Goal: Information Seeking & Learning: Learn about a topic

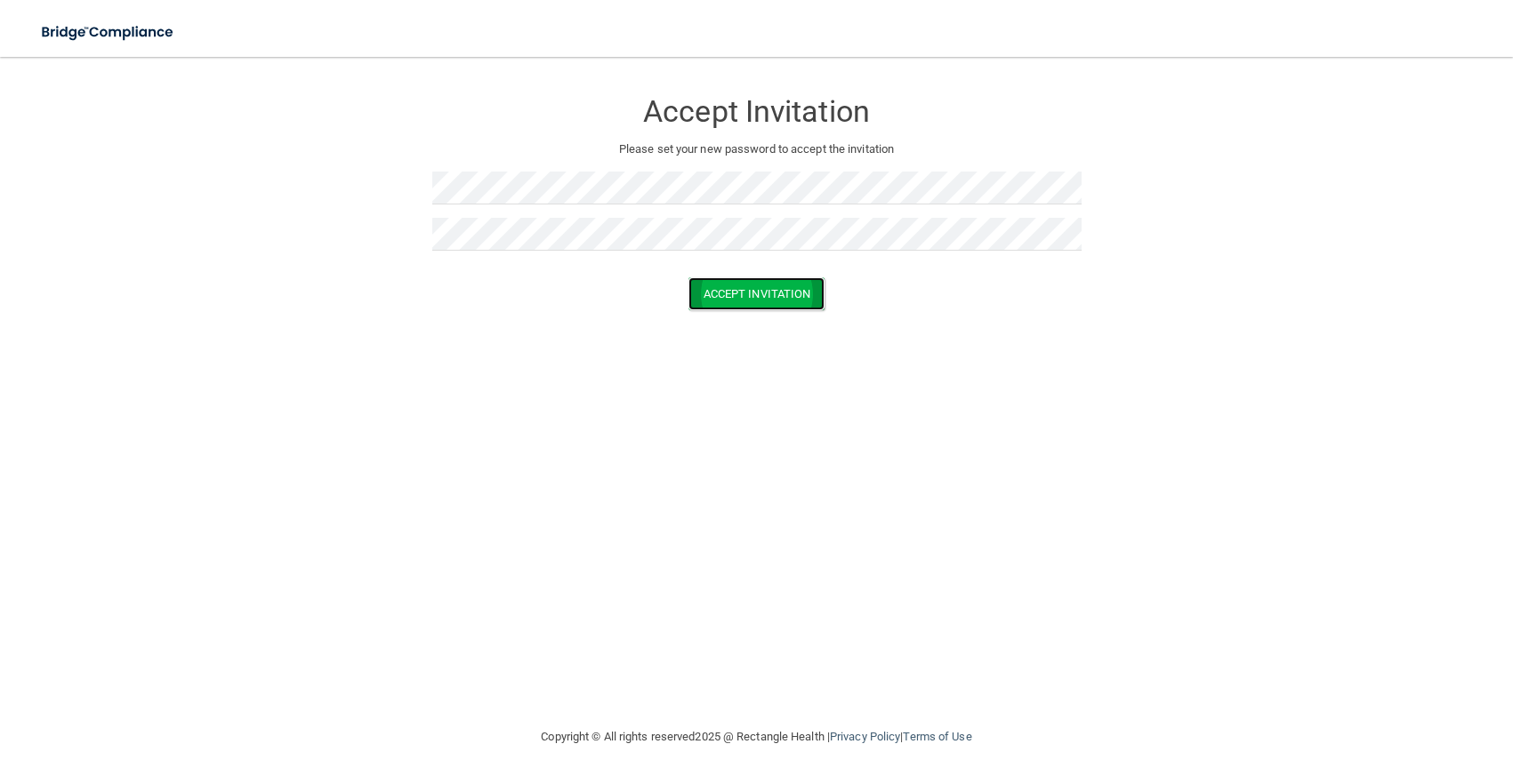
click at [780, 297] on button "Accept Invitation" at bounding box center [757, 294] width 137 height 33
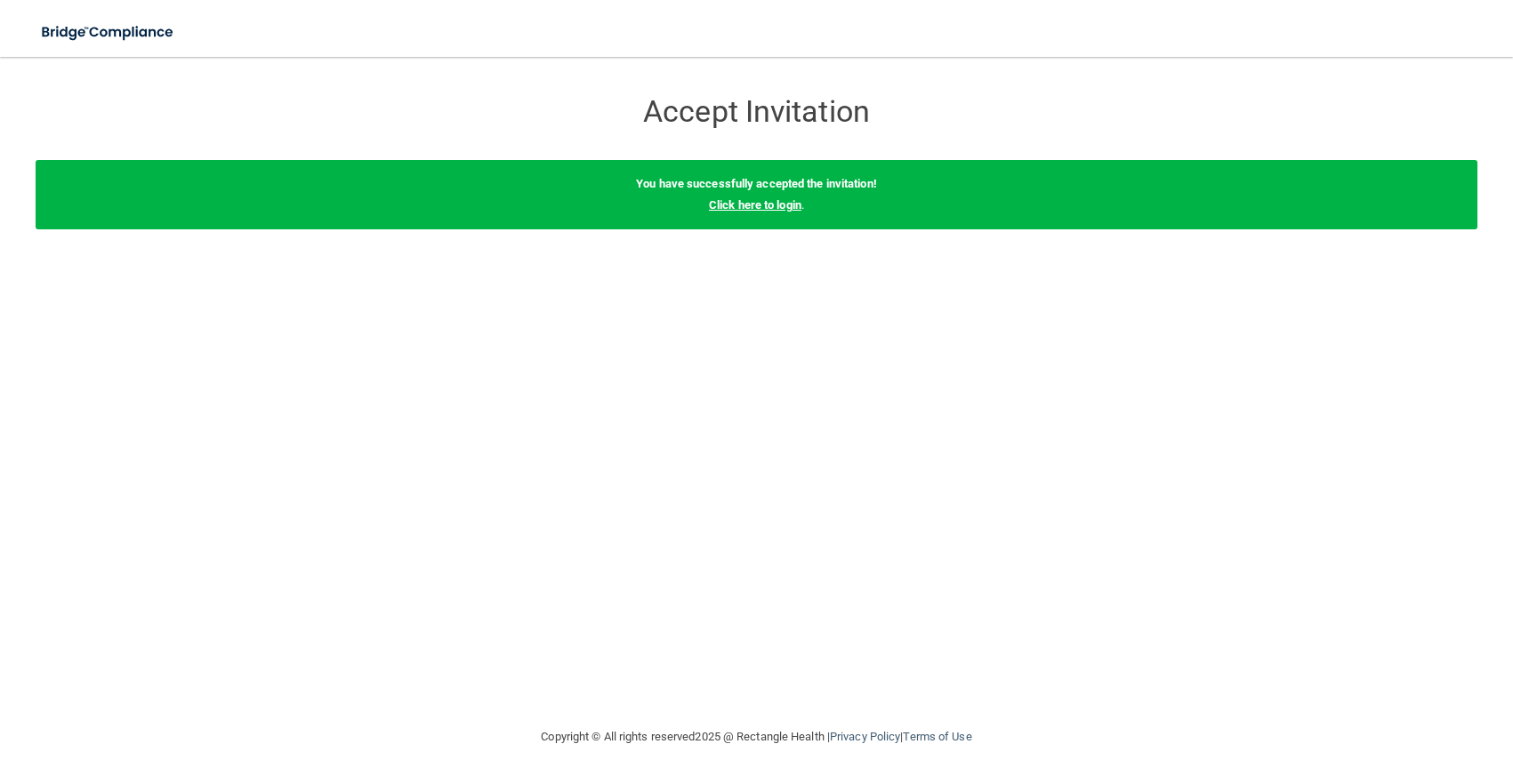
click at [784, 205] on link "Click here to login" at bounding box center [755, 205] width 93 height 14
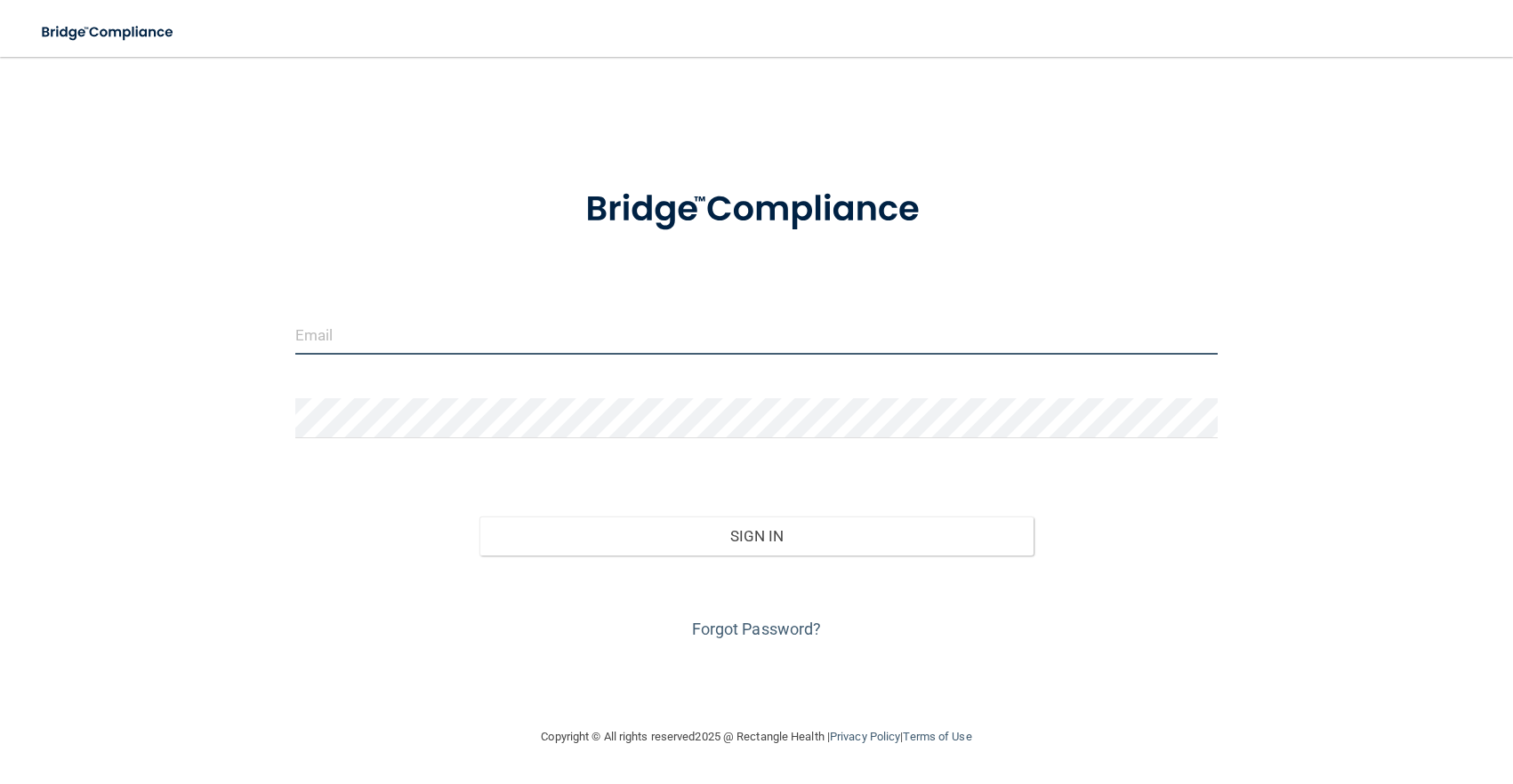
click at [311, 333] on input "email" at bounding box center [756, 334] width 922 height 40
type input "[PERSON_NAME][DOMAIN_NAME][EMAIL_ADDRESS][PERSON_NAME][DOMAIN_NAME]"
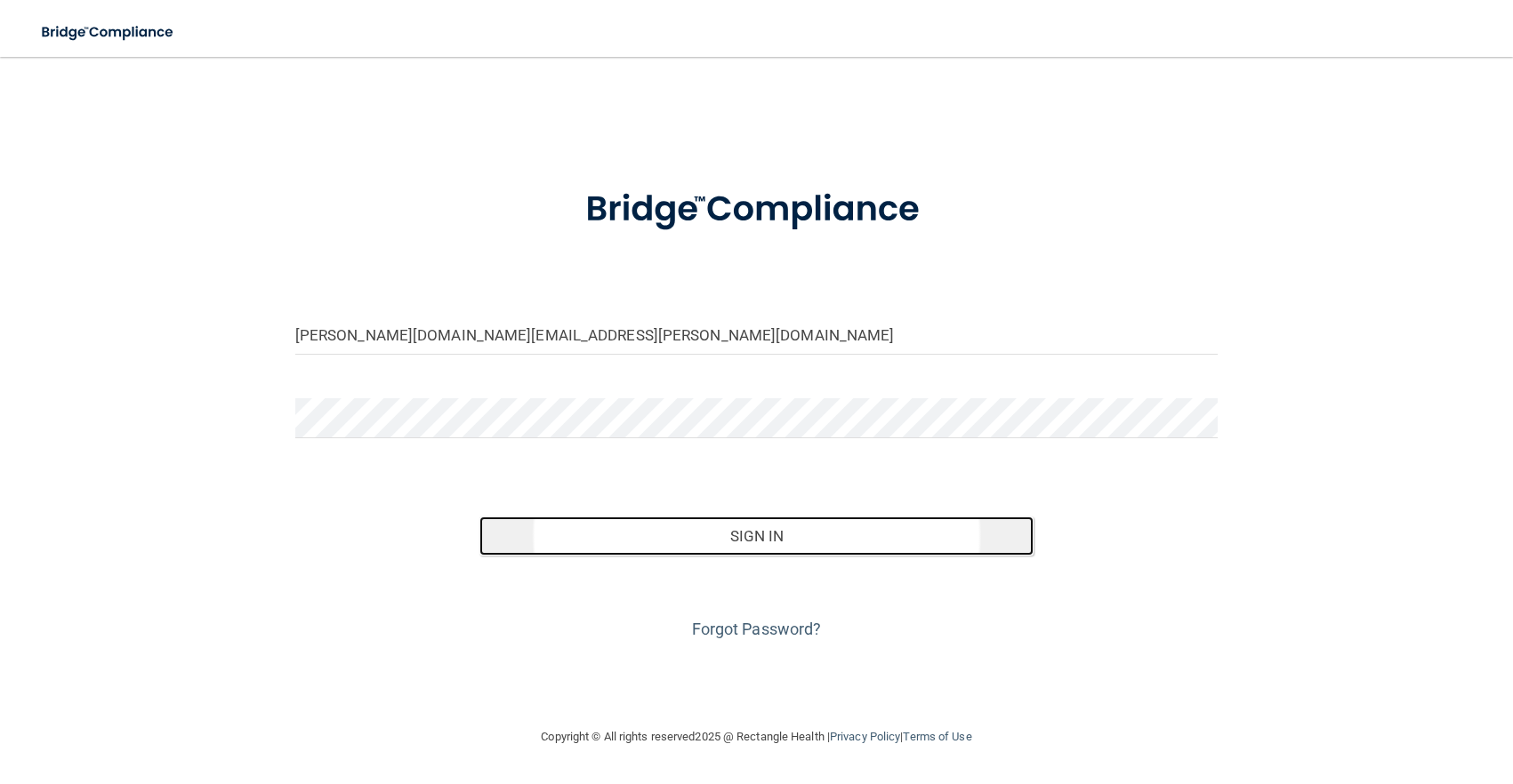
click at [754, 543] on button "Sign In" at bounding box center [756, 536] width 553 height 39
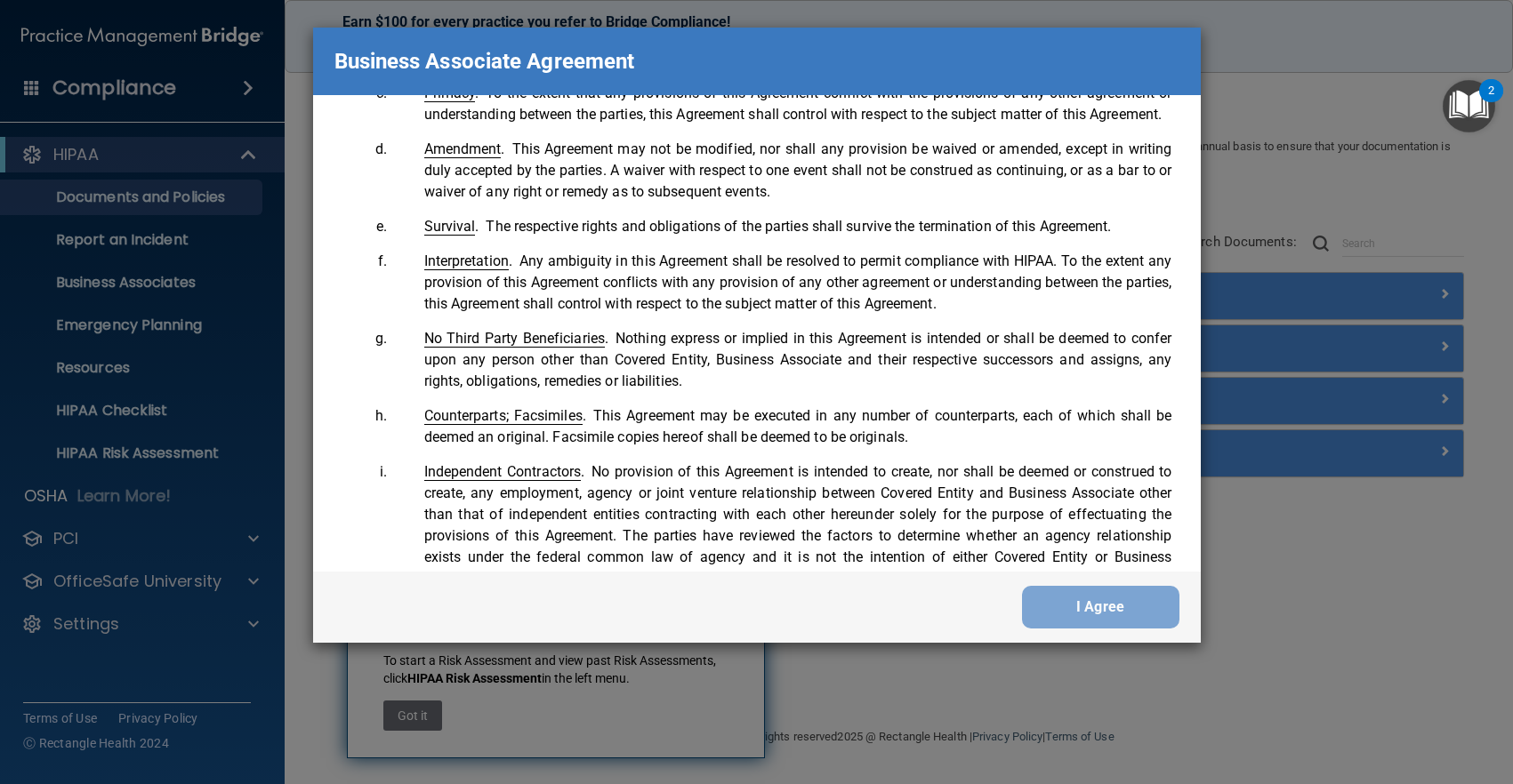
scroll to position [3625, 0]
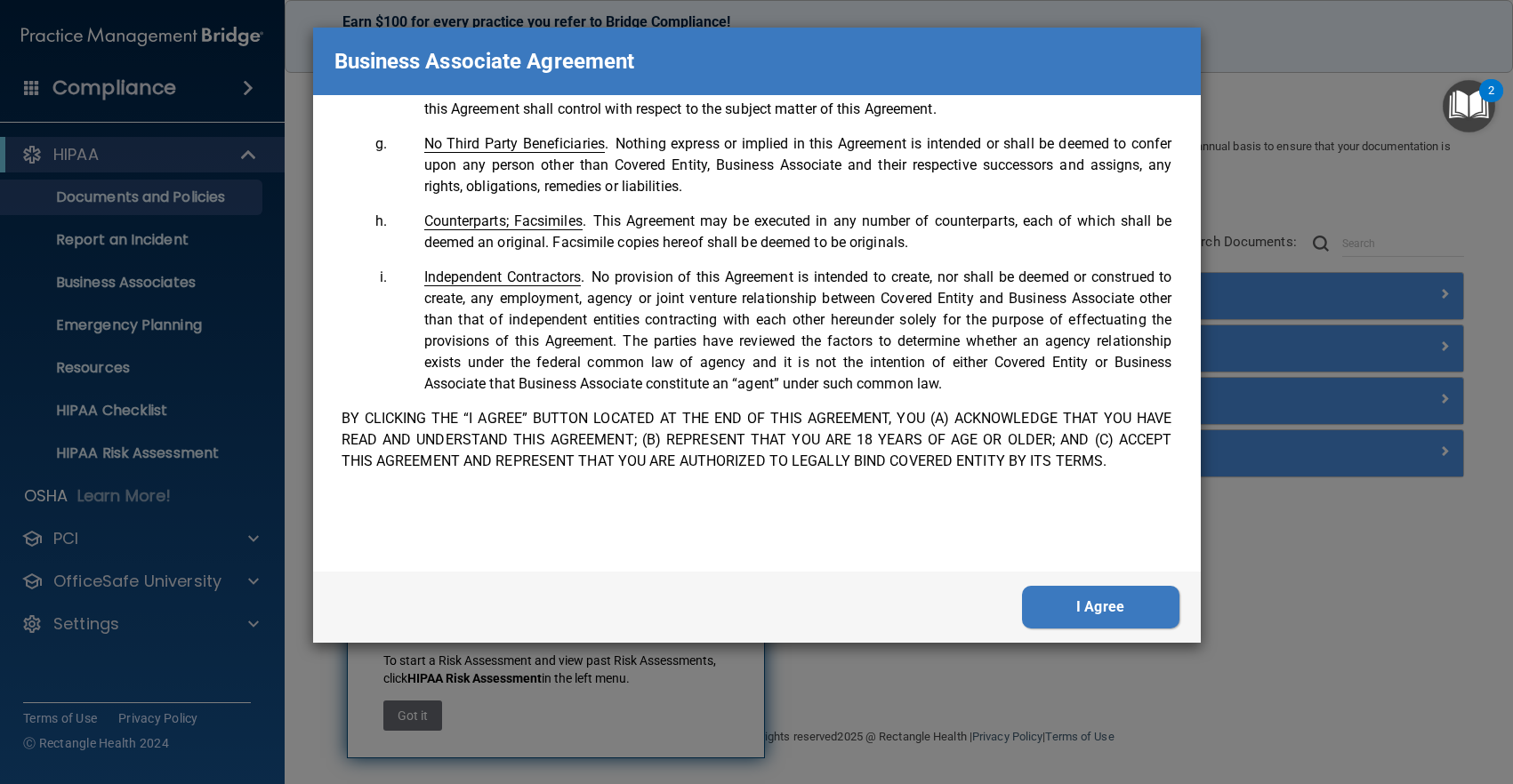
click at [1105, 602] on button "I Agree" at bounding box center [1100, 607] width 157 height 43
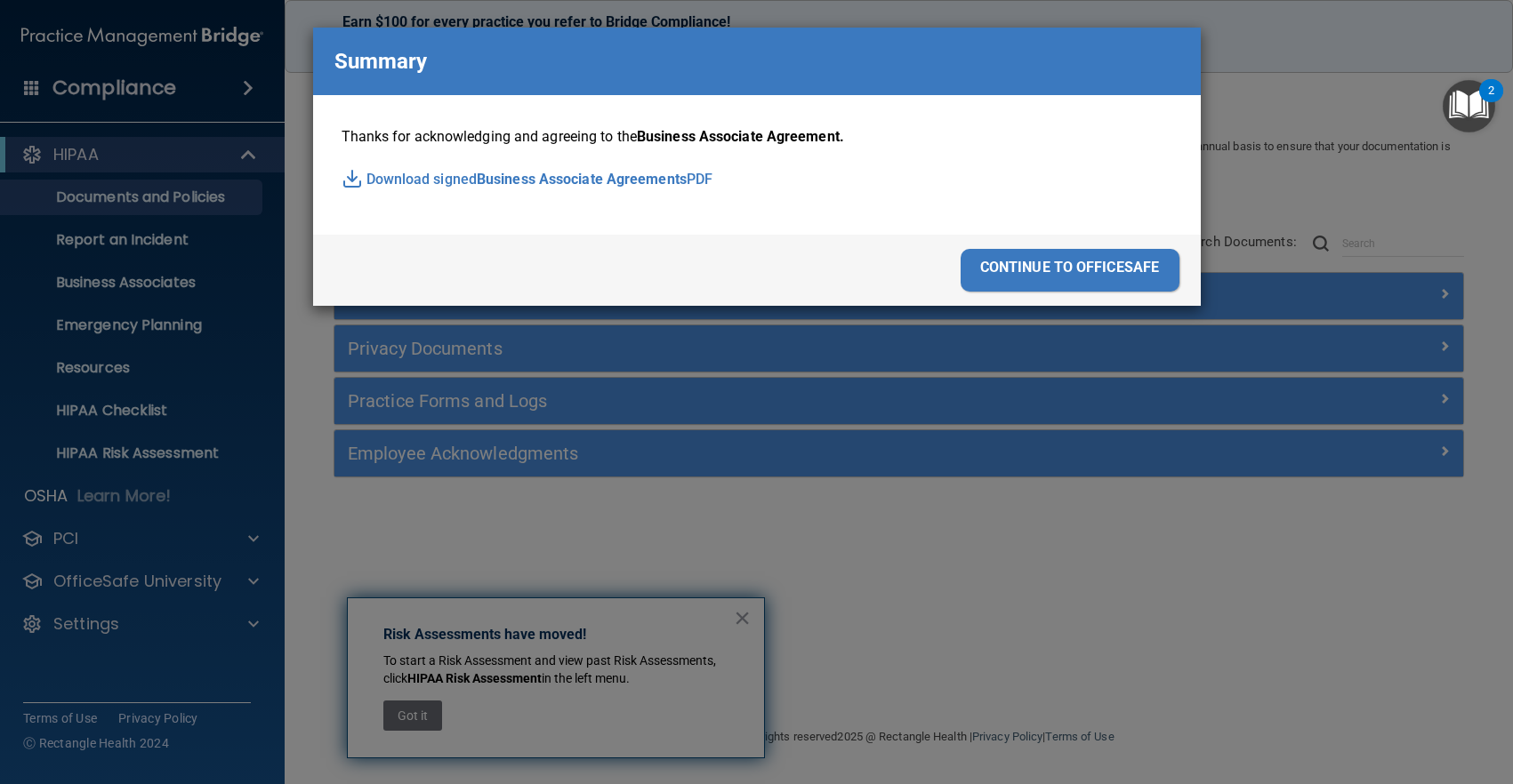
click at [1062, 263] on div "continue to officesafe" at bounding box center [1070, 270] width 219 height 43
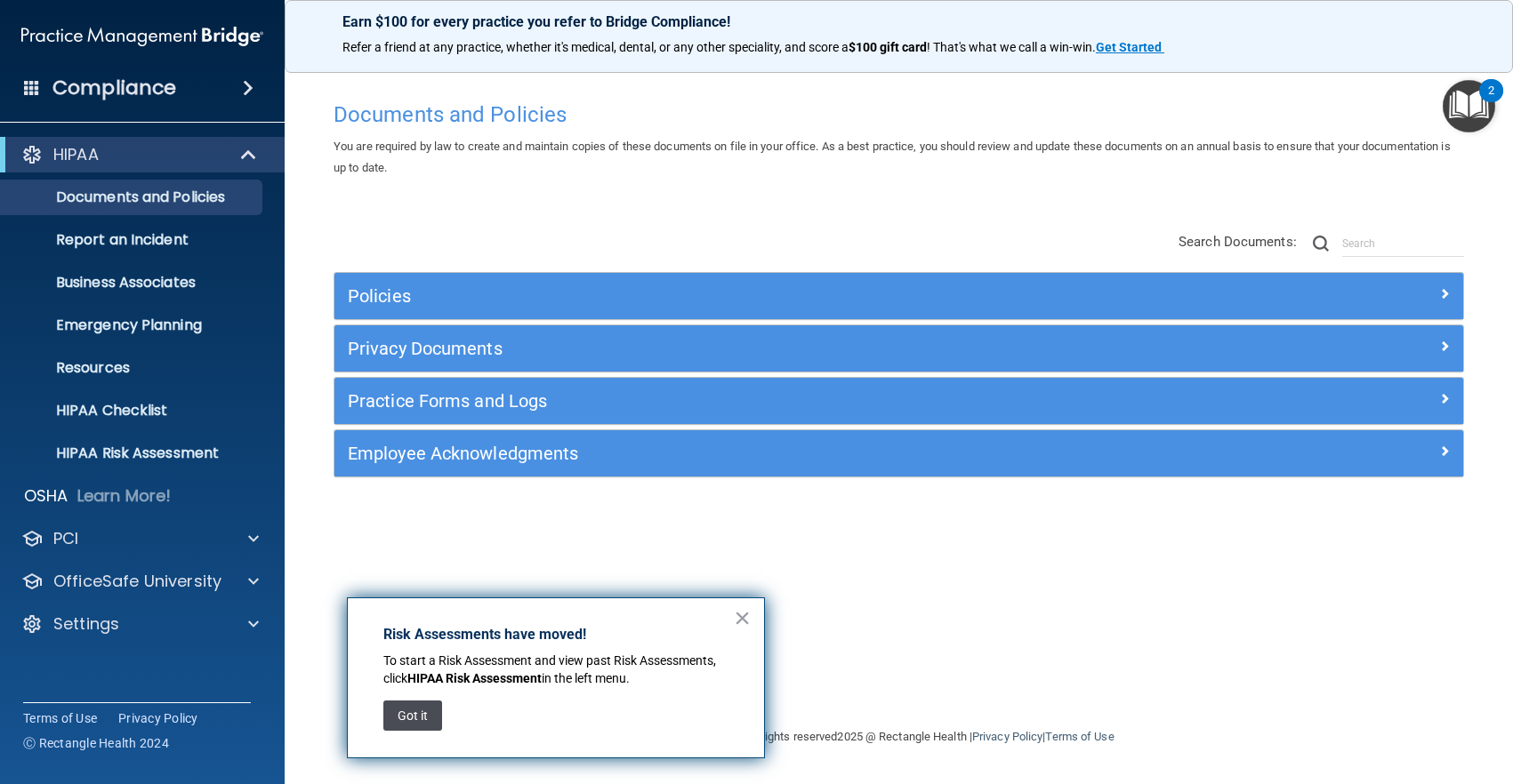
click at [414, 714] on button "Got it" at bounding box center [412, 715] width 59 height 30
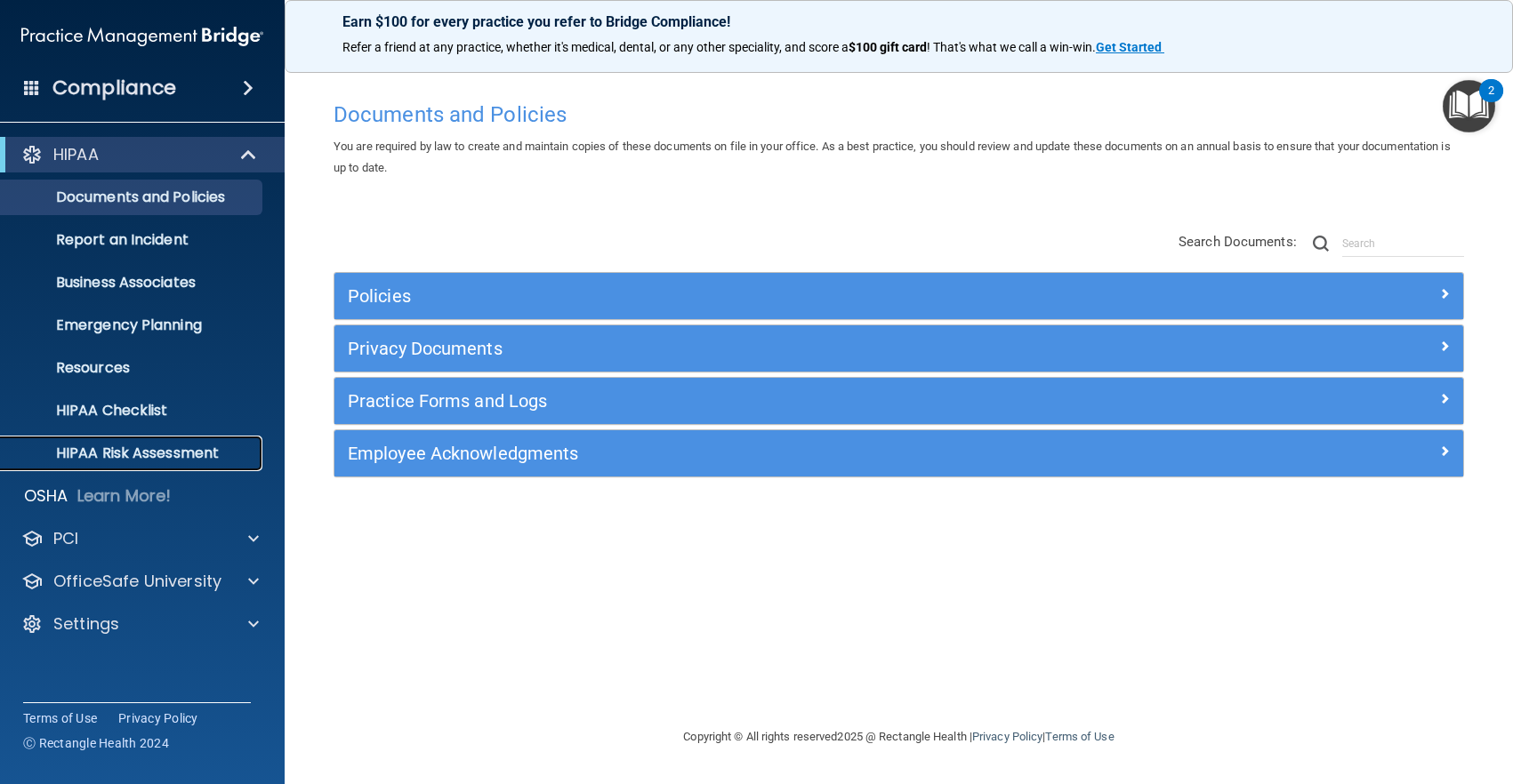
click at [112, 447] on p "HIPAA Risk Assessment" at bounding box center [133, 453] width 243 height 18
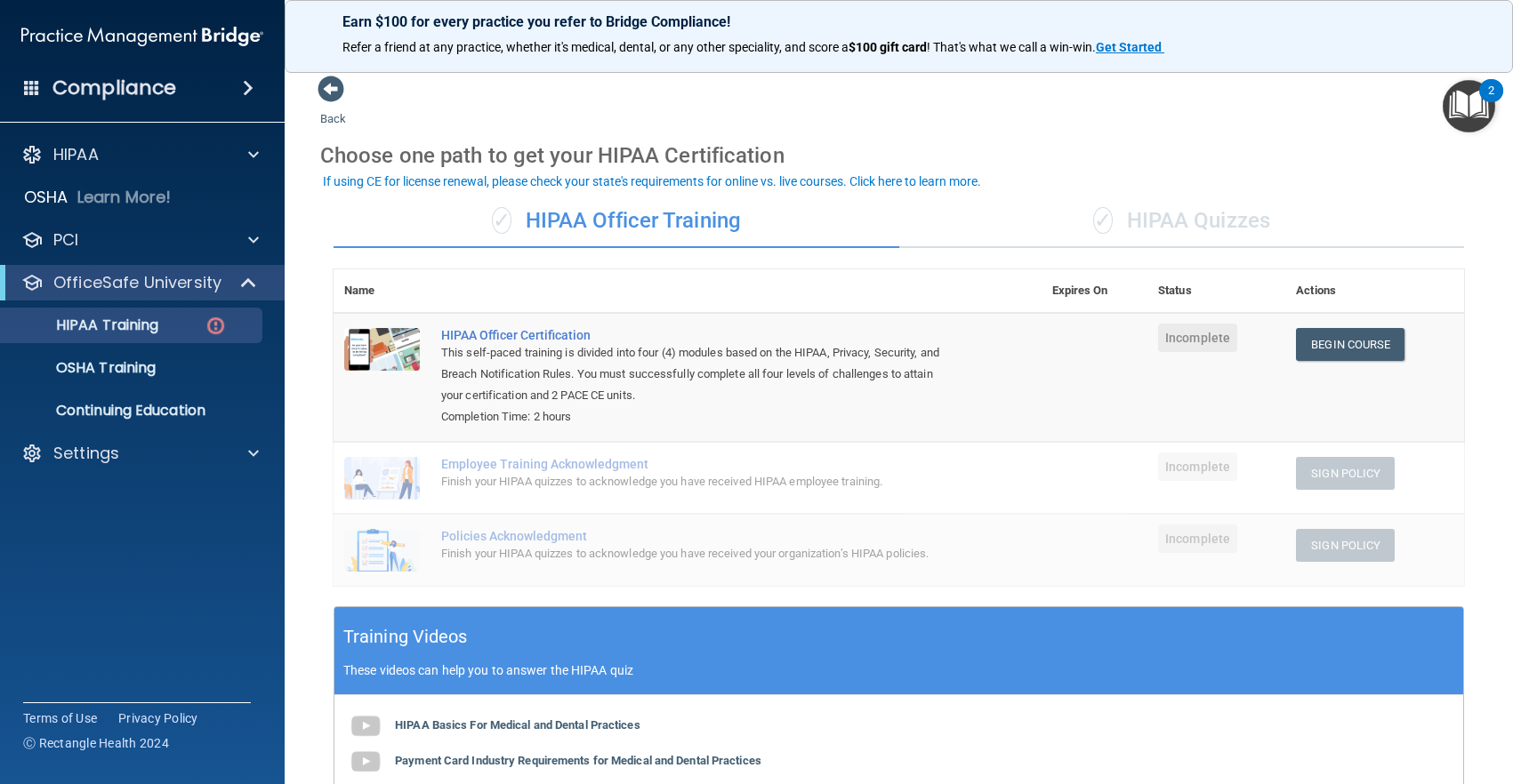
click at [1470, 102] on img "Open Resource Center, 2 new notifications" at bounding box center [1469, 106] width 53 height 53
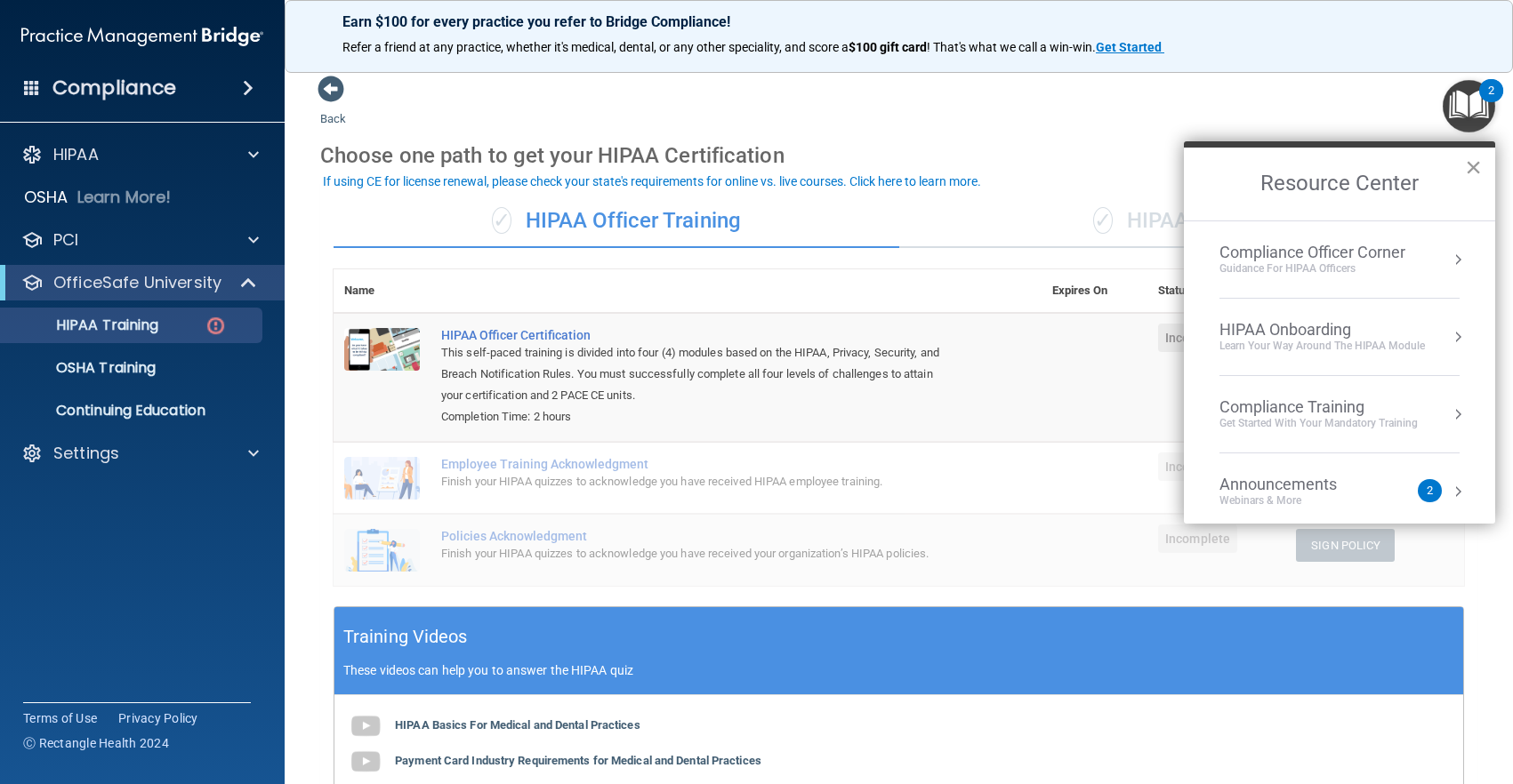
click at [1470, 164] on button "×" at bounding box center [1472, 167] width 17 height 28
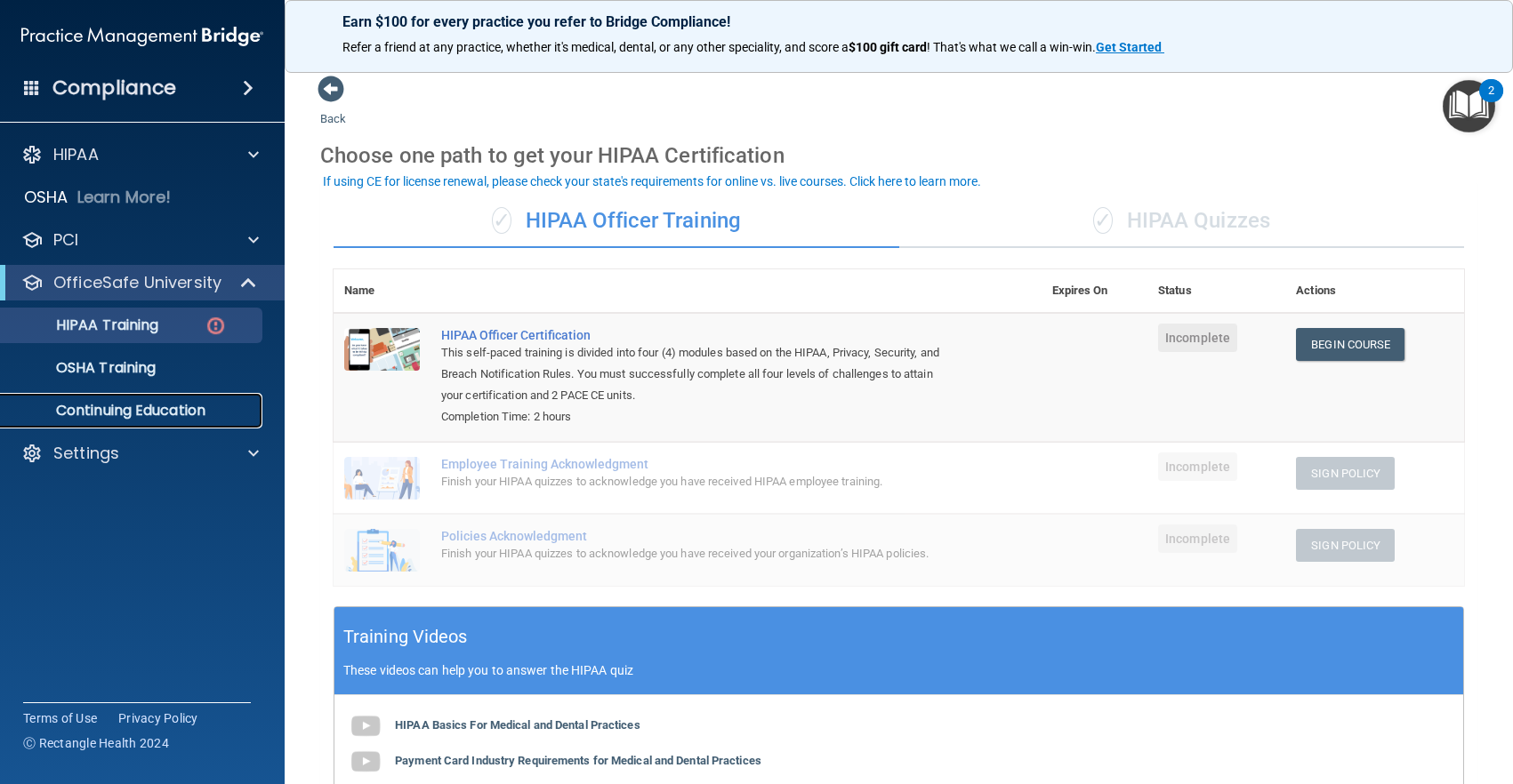
click at [114, 407] on p "Continuing Education" at bounding box center [133, 411] width 243 height 18
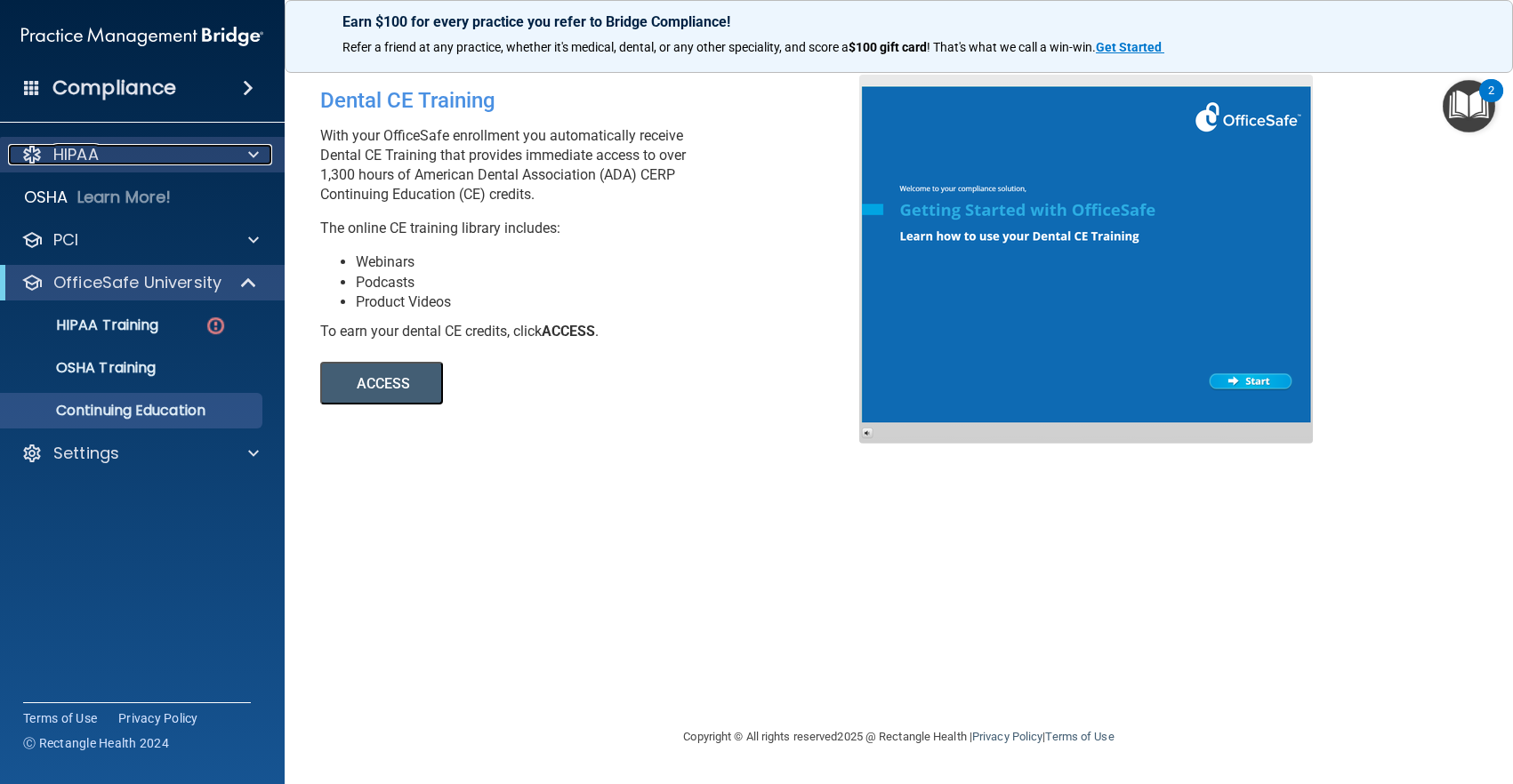
click at [235, 145] on div at bounding box center [251, 154] width 45 height 21
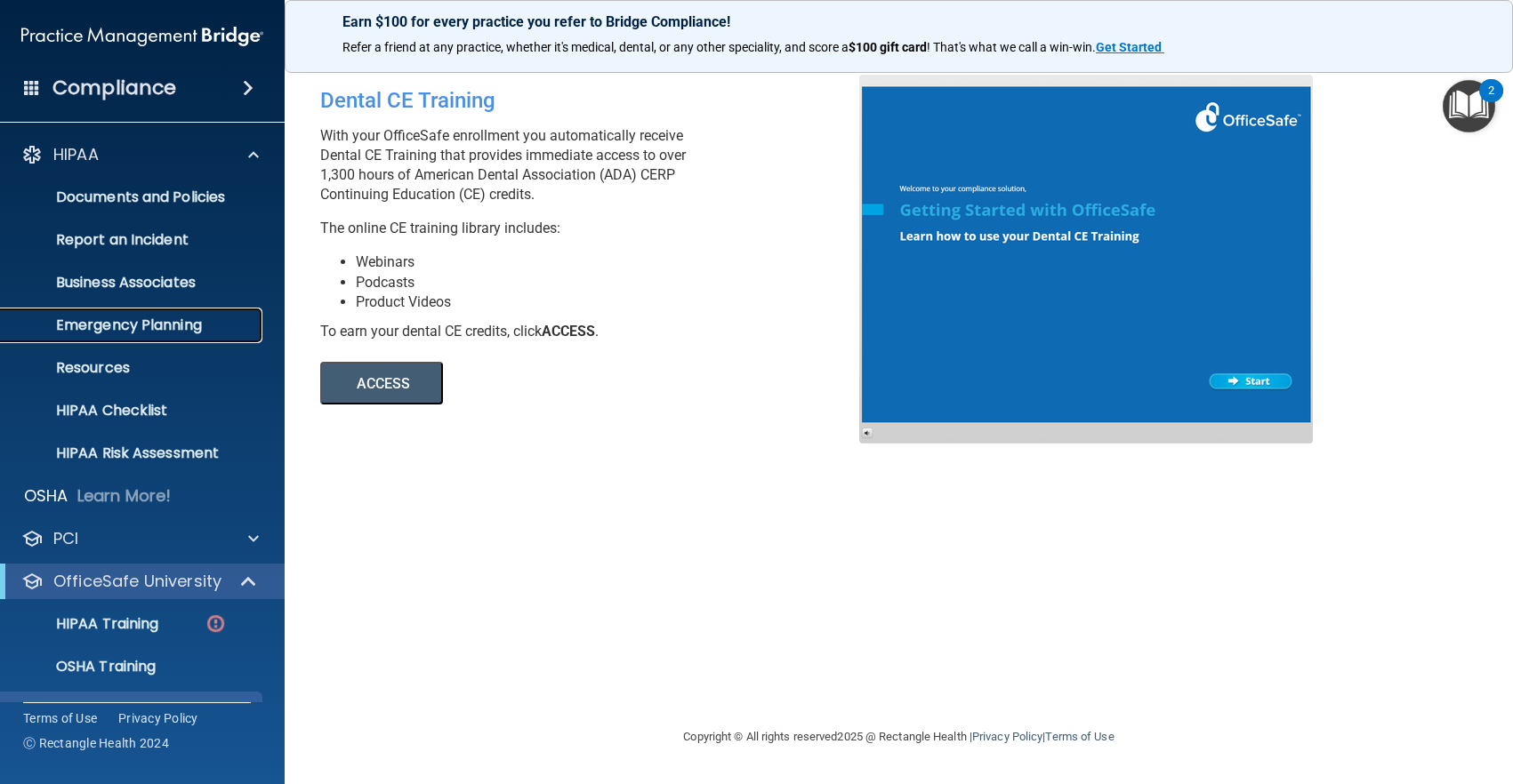
click at [162, 325] on p "Emergency Planning" at bounding box center [133, 325] width 243 height 18
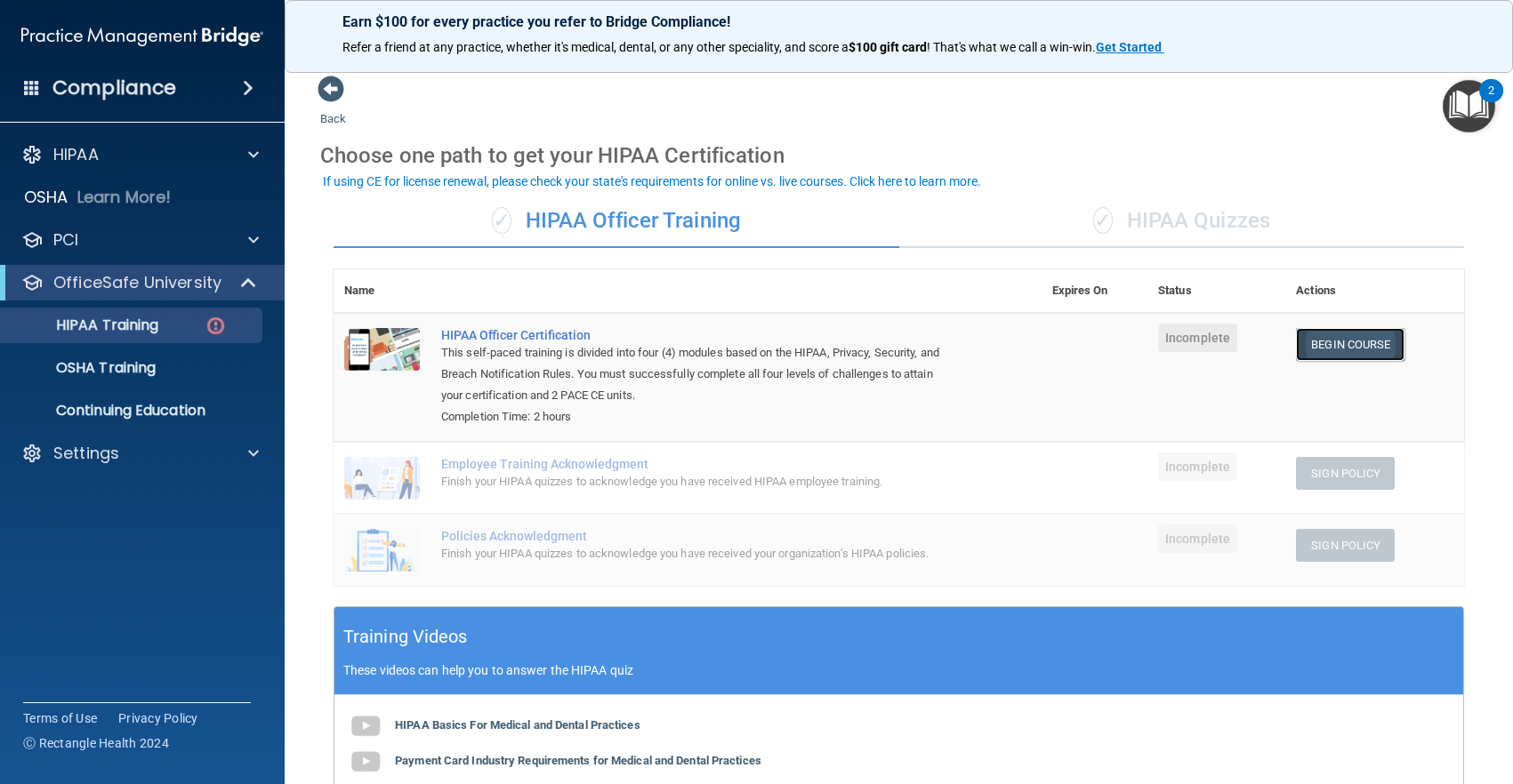
click at [1358, 343] on link "Begin Course" at bounding box center [1349, 345] width 108 height 33
click at [149, 467] on div "Settings" at bounding box center [143, 453] width 285 height 35
click at [248, 144] on span at bounding box center [253, 154] width 11 height 21
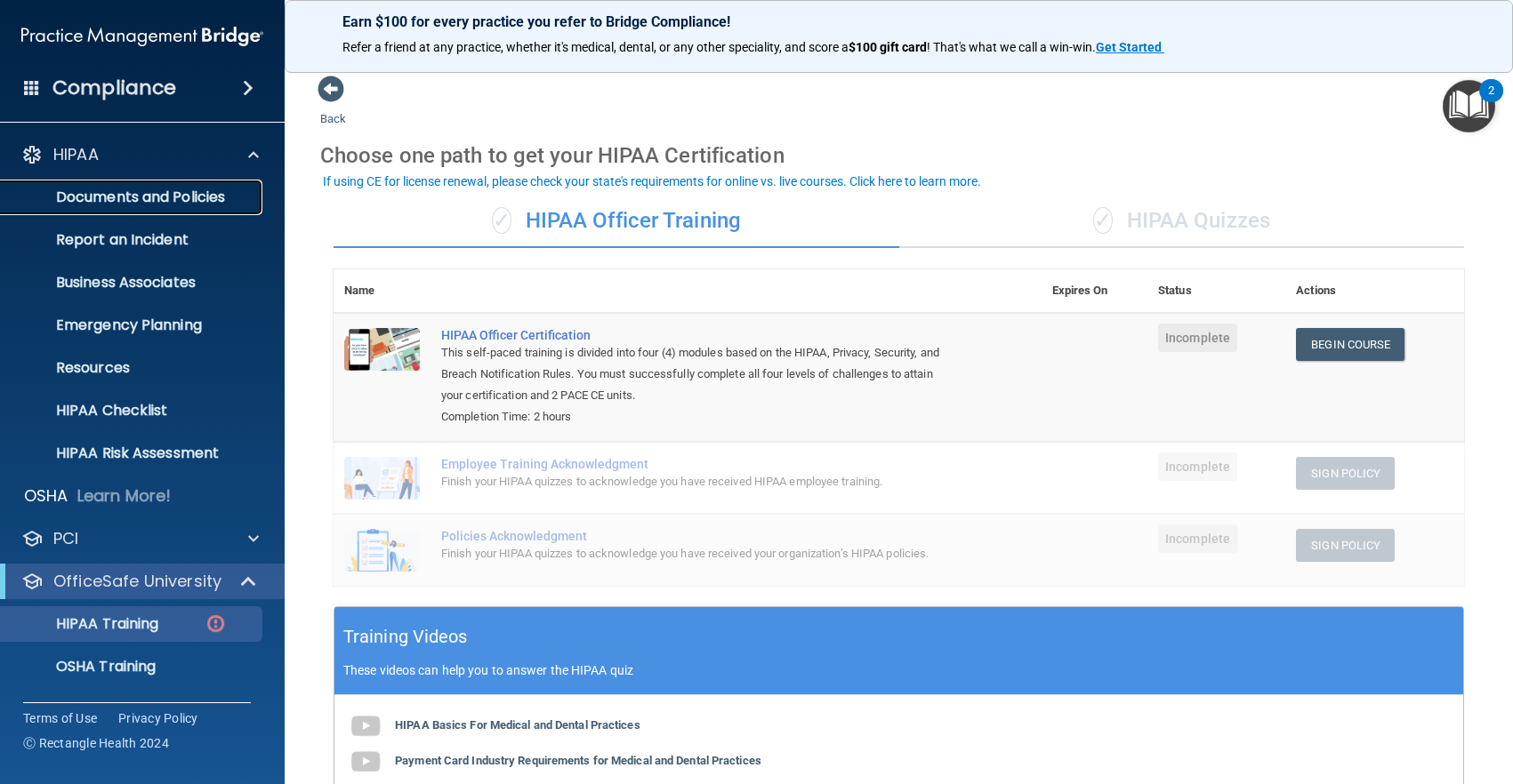
click at [220, 195] on p "Documents and Policies" at bounding box center [133, 197] width 243 height 18
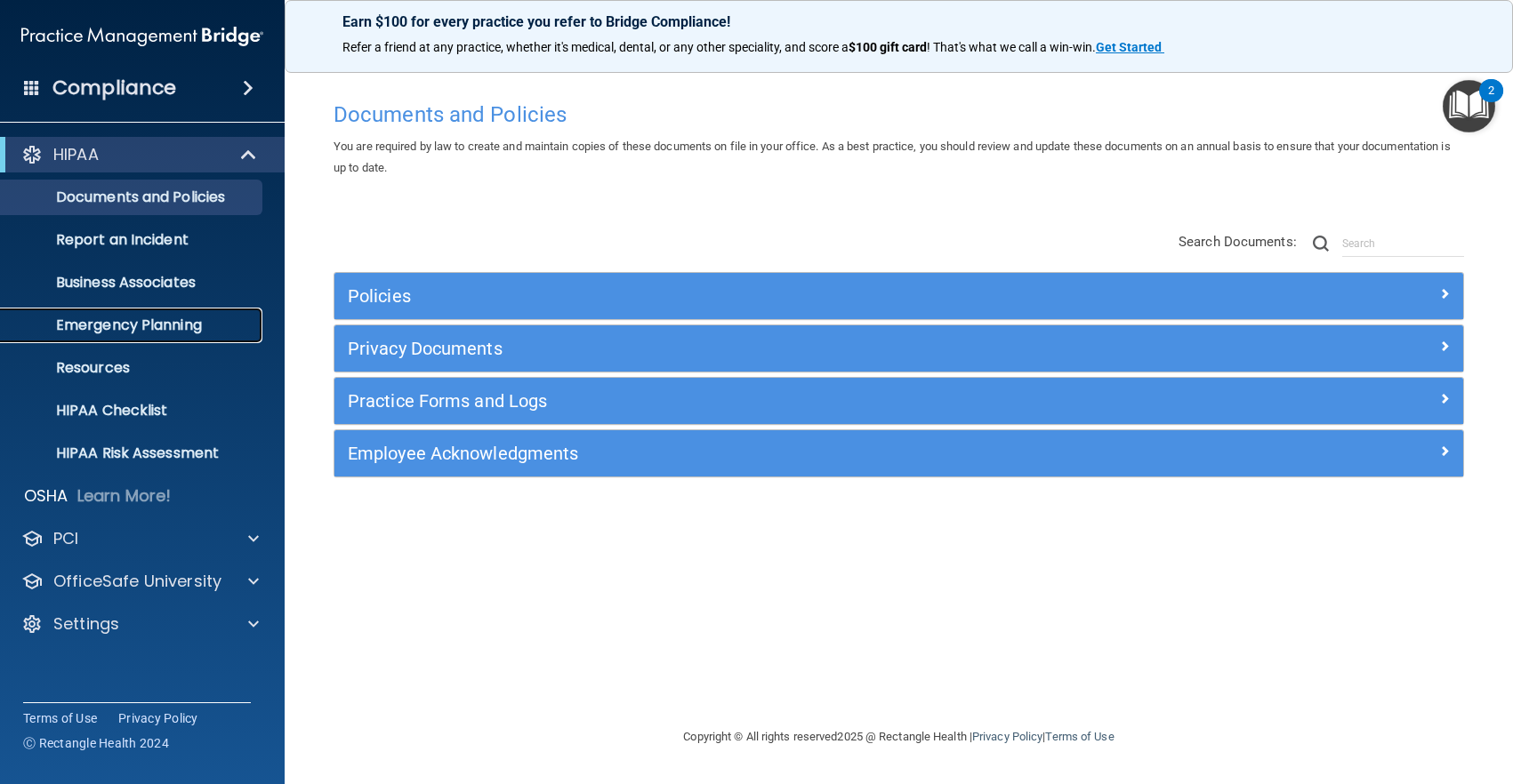
click at [191, 326] on p "Emergency Planning" at bounding box center [133, 325] width 243 height 18
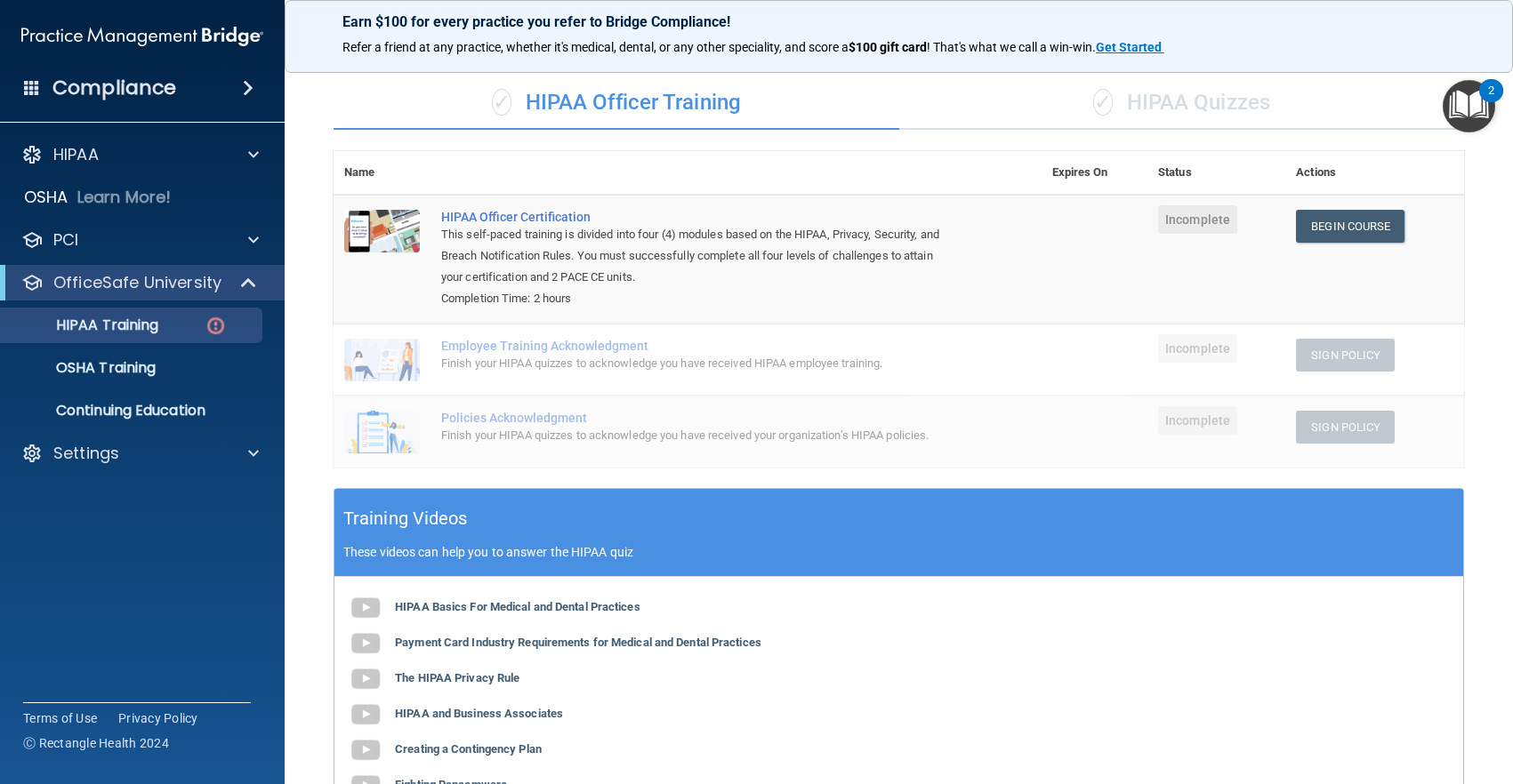
scroll to position [108, 0]
